Goal: Information Seeking & Learning: Learn about a topic

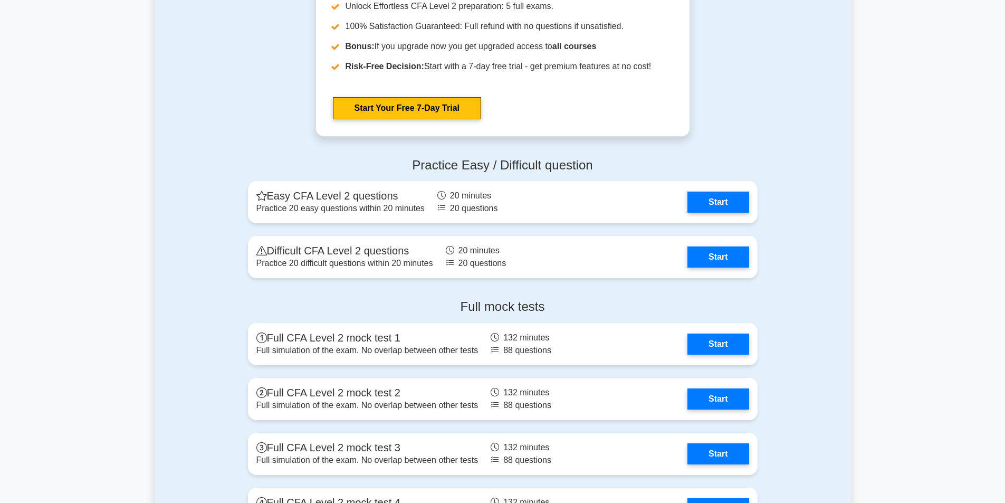
scroll to position [1246, 0]
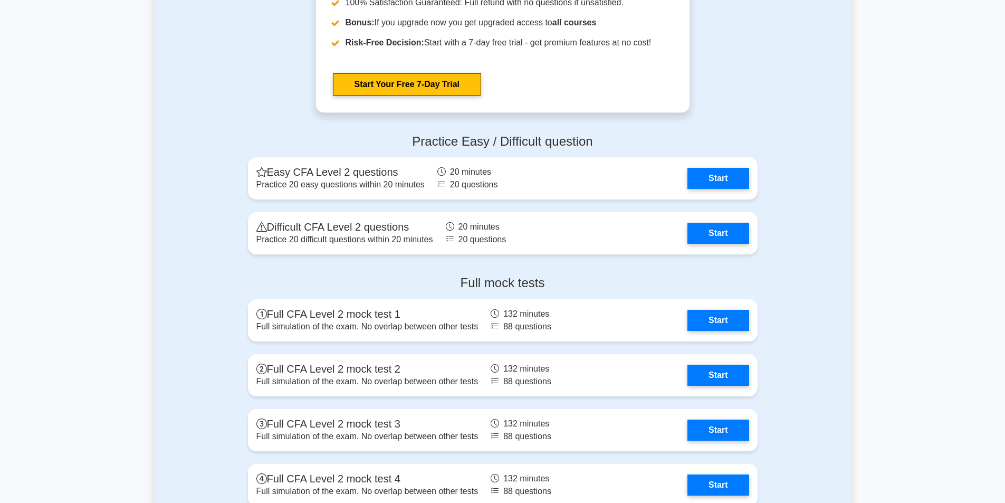
drag, startPoint x: 1012, startPoint y: 74, endPoint x: 1012, endPoint y: 325, distance: 251.0
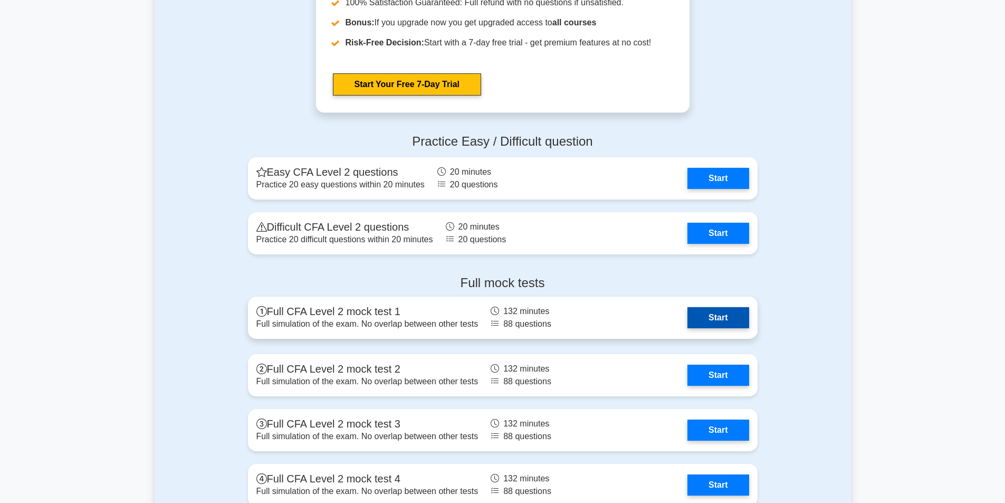
click at [687, 323] on link "Start" at bounding box center [717, 317] width 61 height 21
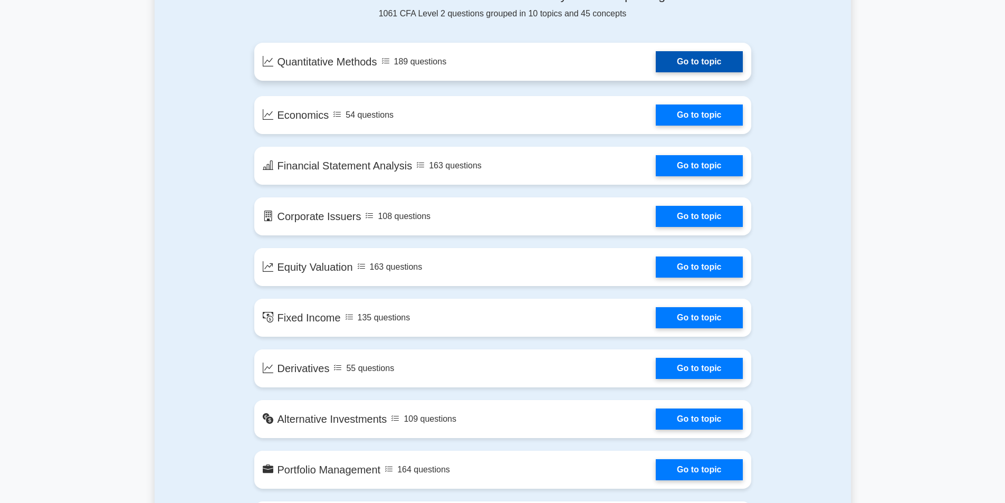
scroll to position [577, 0]
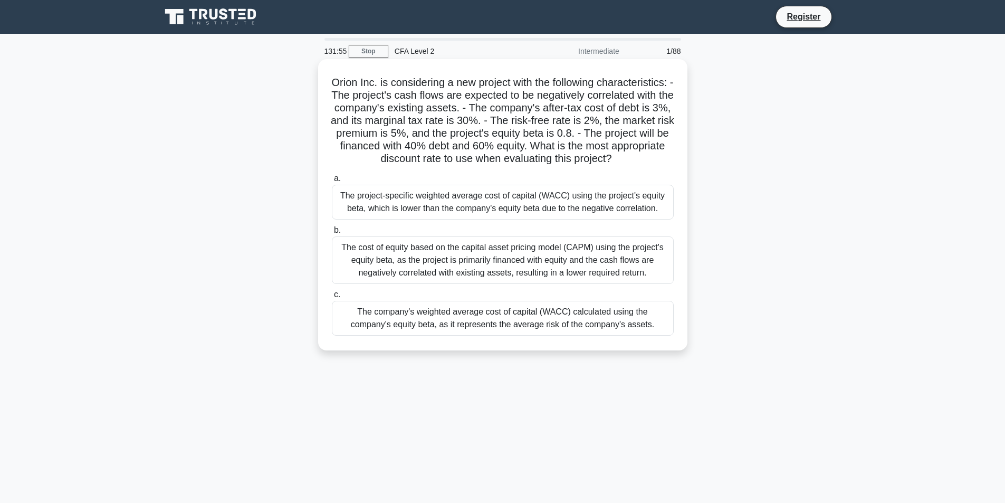
click at [534, 215] on div "The project-specific weighted average cost of capital (WACC) using the project'…" at bounding box center [503, 202] width 342 height 35
click at [332, 182] on input "a. The project-specific weighted average cost of capital (WACC) using the proje…" at bounding box center [332, 178] width 0 height 7
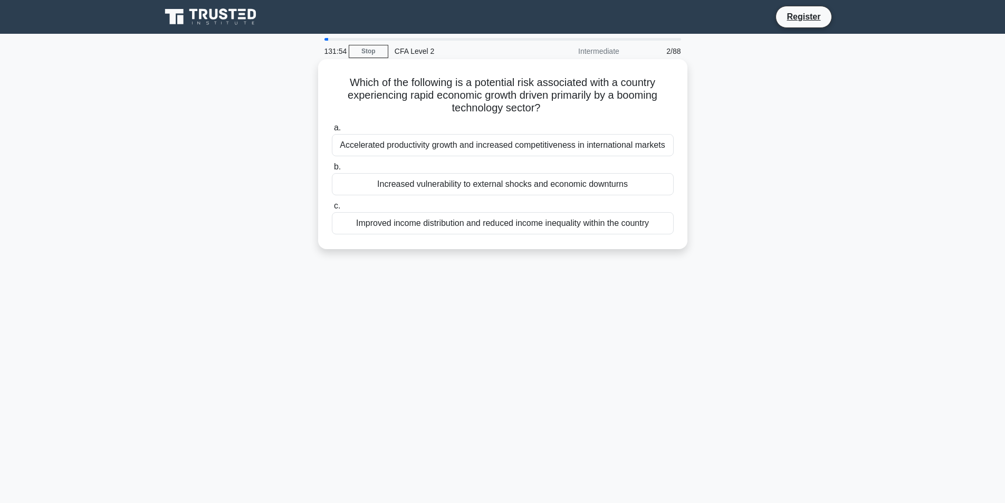
click at [444, 151] on div "Accelerated productivity growth and increased competitiveness in international …" at bounding box center [503, 145] width 342 height 22
click at [332, 131] on input "a. Accelerated productivity growth and increased competitiveness in internation…" at bounding box center [332, 127] width 0 height 7
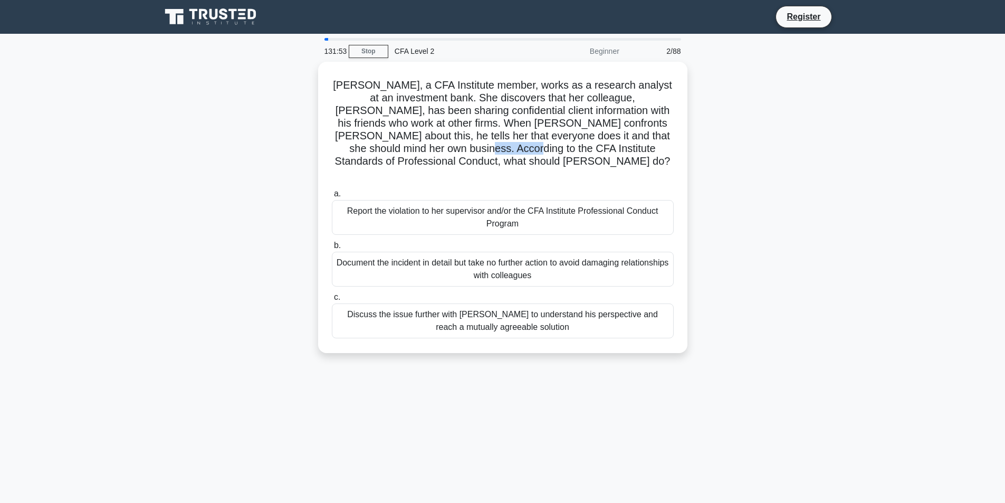
click at [444, 151] on h5 "[PERSON_NAME], a CFA Institute member, works as a research analyst at an invest…" at bounding box center [503, 130] width 344 height 102
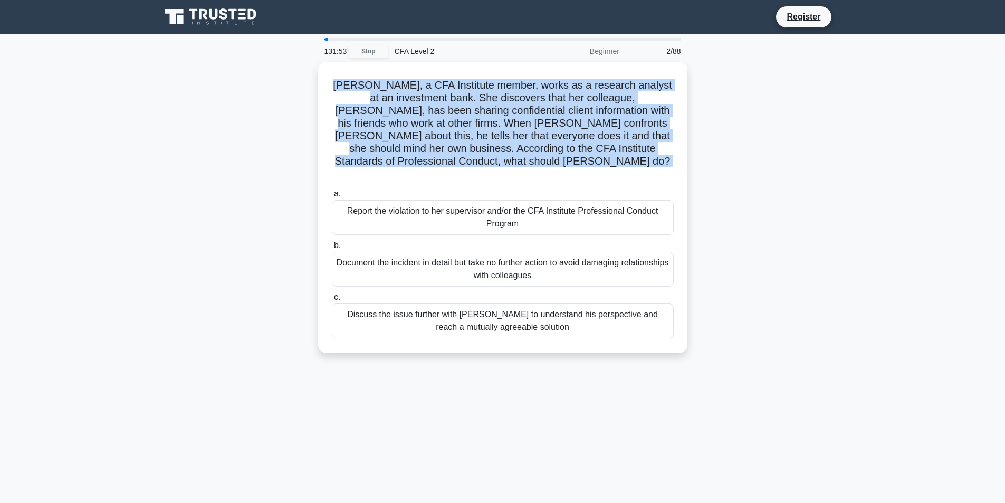
click at [444, 151] on h5 "[PERSON_NAME], a CFA Institute member, works as a research analyst at an invest…" at bounding box center [503, 130] width 344 height 102
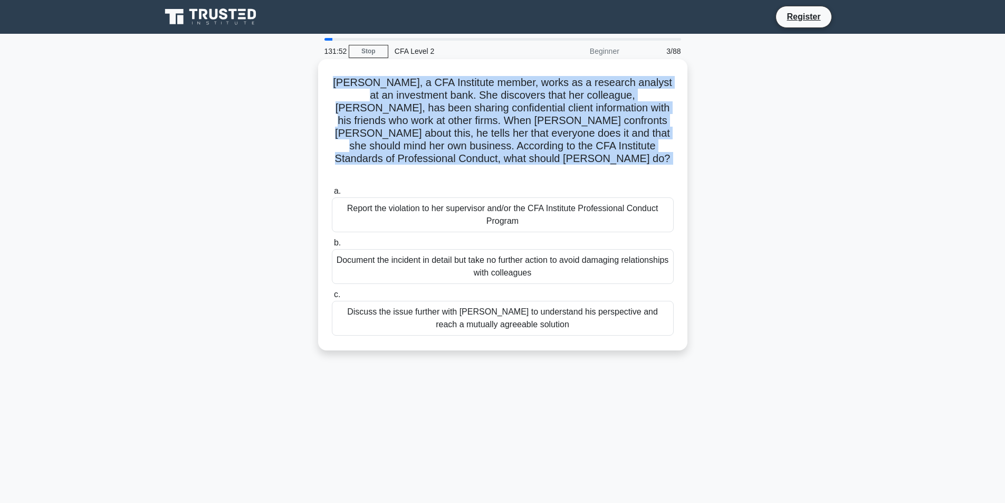
click at [437, 142] on h5 "[PERSON_NAME], a CFA Institute member, works as a research analyst at an invest…" at bounding box center [503, 127] width 344 height 102
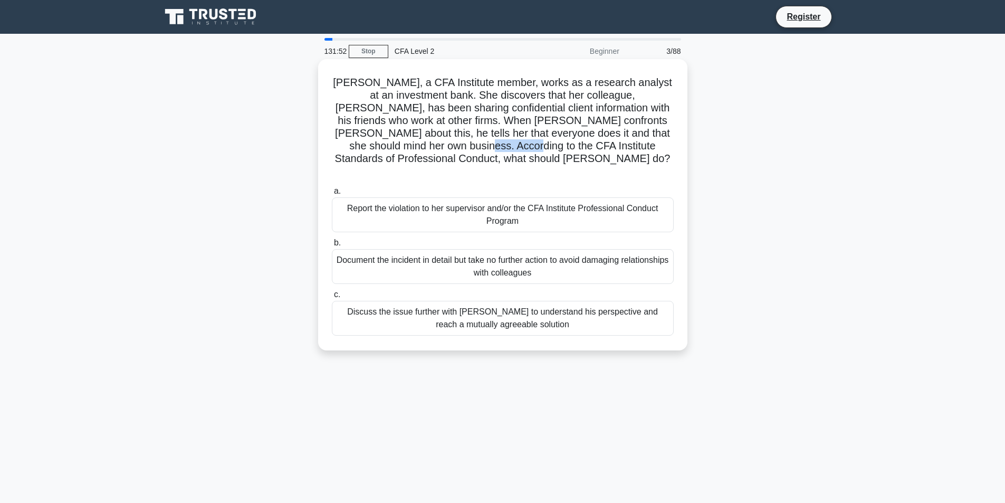
click at [437, 142] on h5 "[PERSON_NAME], a CFA Institute member, works as a research analyst at an invest…" at bounding box center [503, 127] width 344 height 102
click at [489, 114] on h5 "[PERSON_NAME], a CFA Institute member, works as a research analyst at an invest…" at bounding box center [503, 127] width 344 height 102
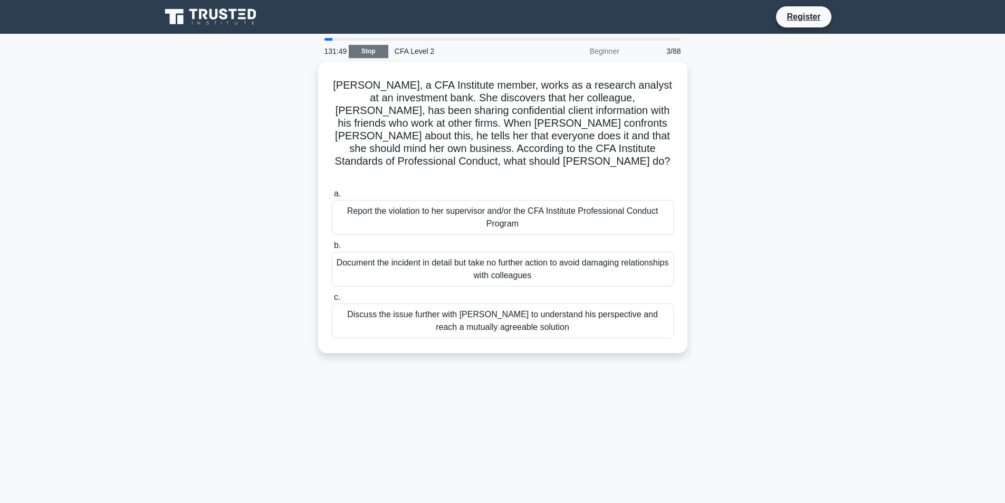
drag, startPoint x: 391, startPoint y: 48, endPoint x: 378, endPoint y: 50, distance: 13.8
click at [381, 49] on div "131:49 Stop CFA Level 2 Beginner 3/88" at bounding box center [502, 51] width 369 height 21
click at [378, 50] on link "Stop" at bounding box center [369, 51] width 40 height 13
